Goal: Communication & Community: Answer question/provide support

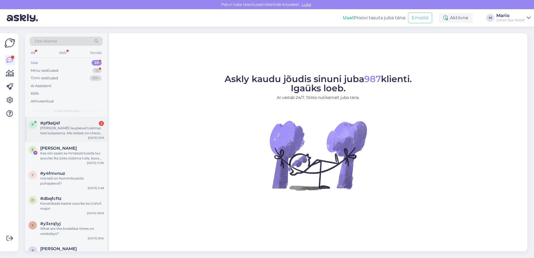
click at [45, 128] on div "[PERSON_NAME] laupäeval tulemas teid külastama. Mis kellast on check in?" at bounding box center [72, 131] width 64 height 10
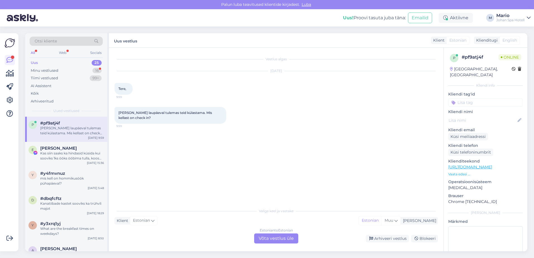
click at [270, 238] on div "Estonian to Estonian Võta vestlus üle" at bounding box center [276, 239] width 44 height 10
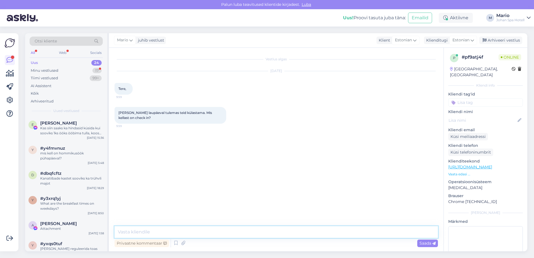
click at [182, 230] on textarea at bounding box center [277, 232] width 324 height 12
click at [127, 232] on textarea "Tere tubadesse sisseregistreerimine algab alates 16.00." at bounding box center [277, 232] width 324 height 12
type textarea "Tere, tubadesse sisseregistreerimine algab alates 16.00."
click at [418, 243] on div "Saada" at bounding box center [427, 244] width 21 height 8
